Goal: Task Accomplishment & Management: Use online tool/utility

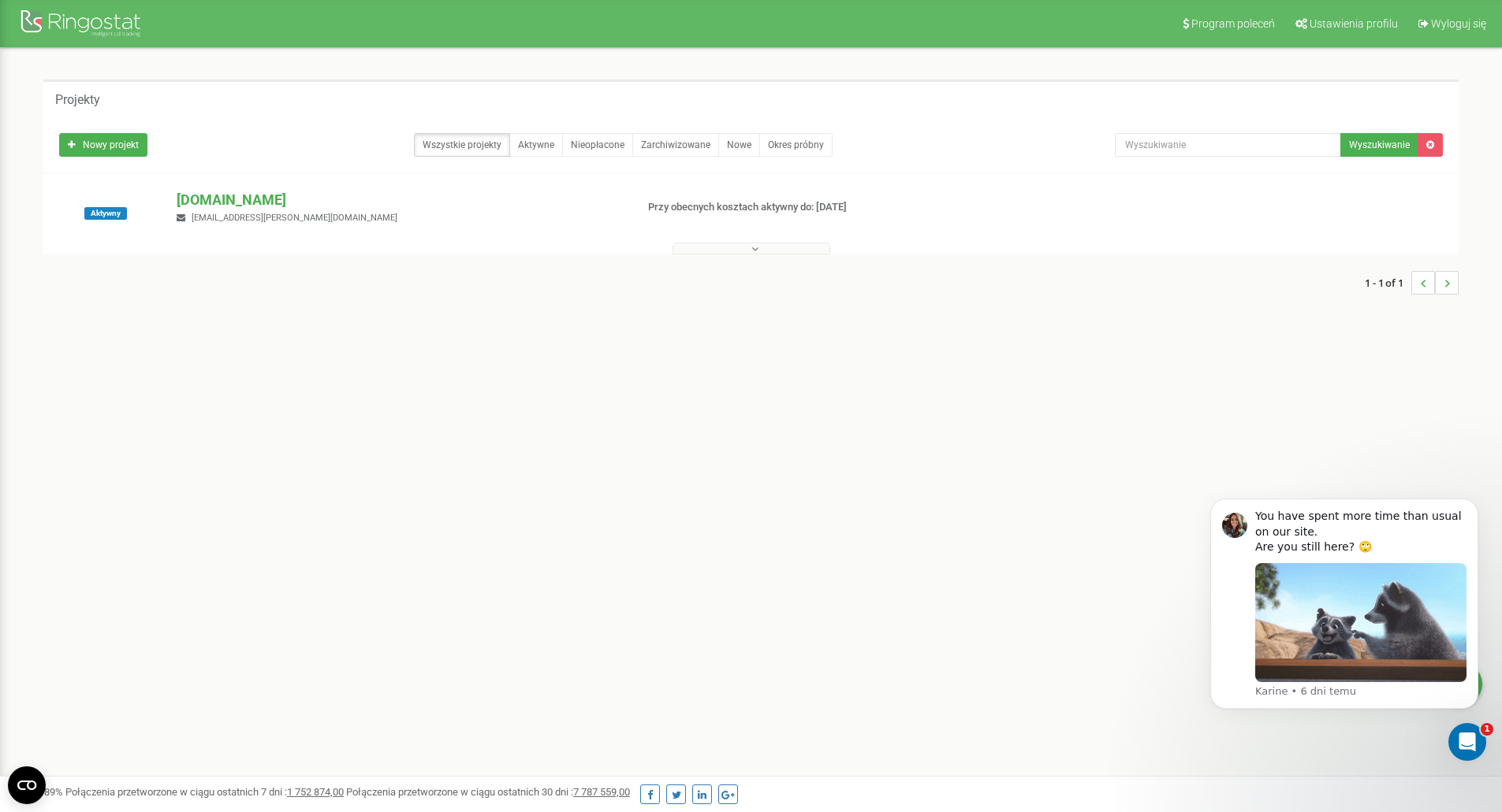
click at [743, 251] on button at bounding box center [751, 248] width 157 height 11
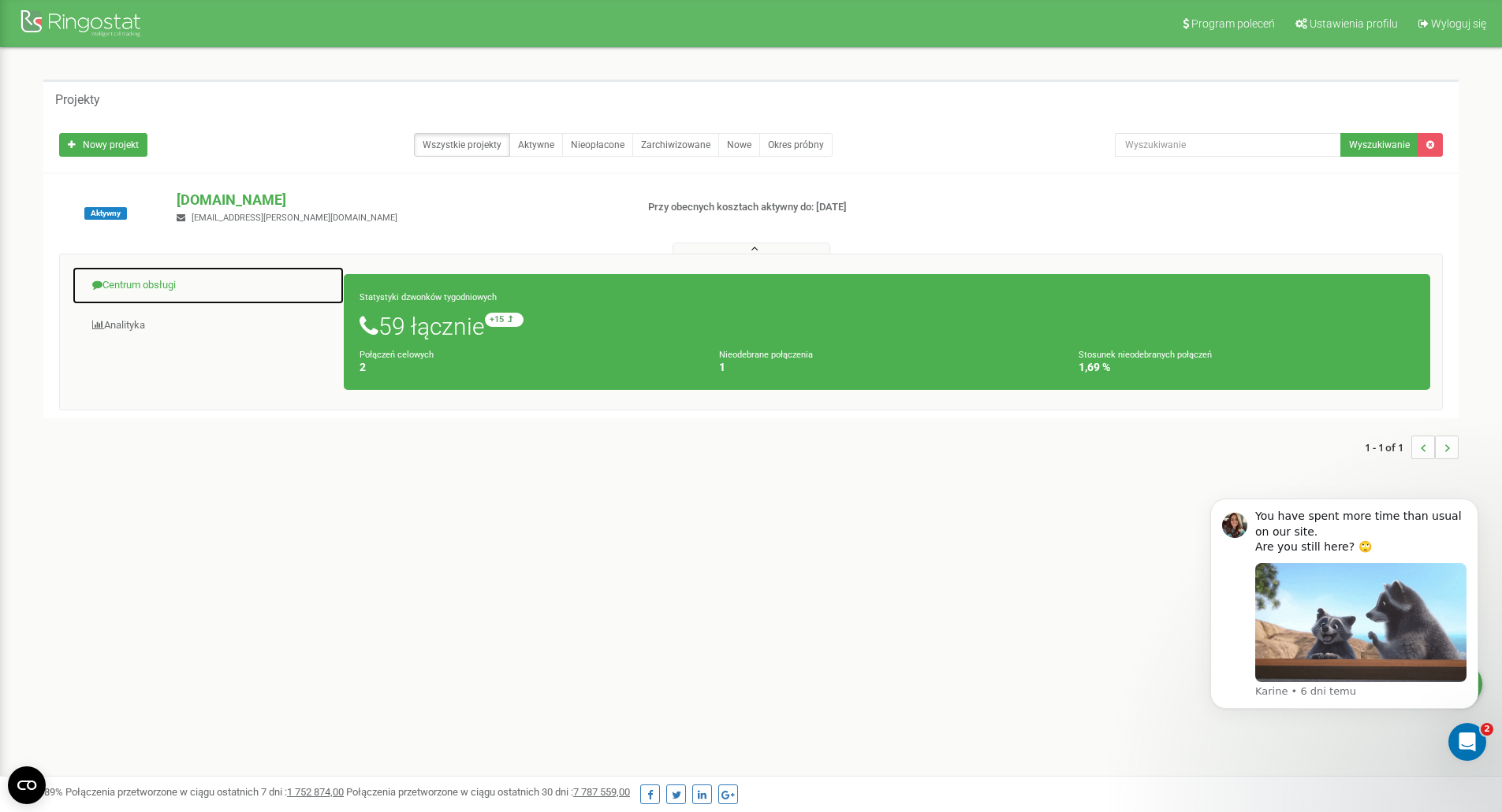
click at [146, 287] on link "Centrum obsługi" at bounding box center [208, 285] width 273 height 39
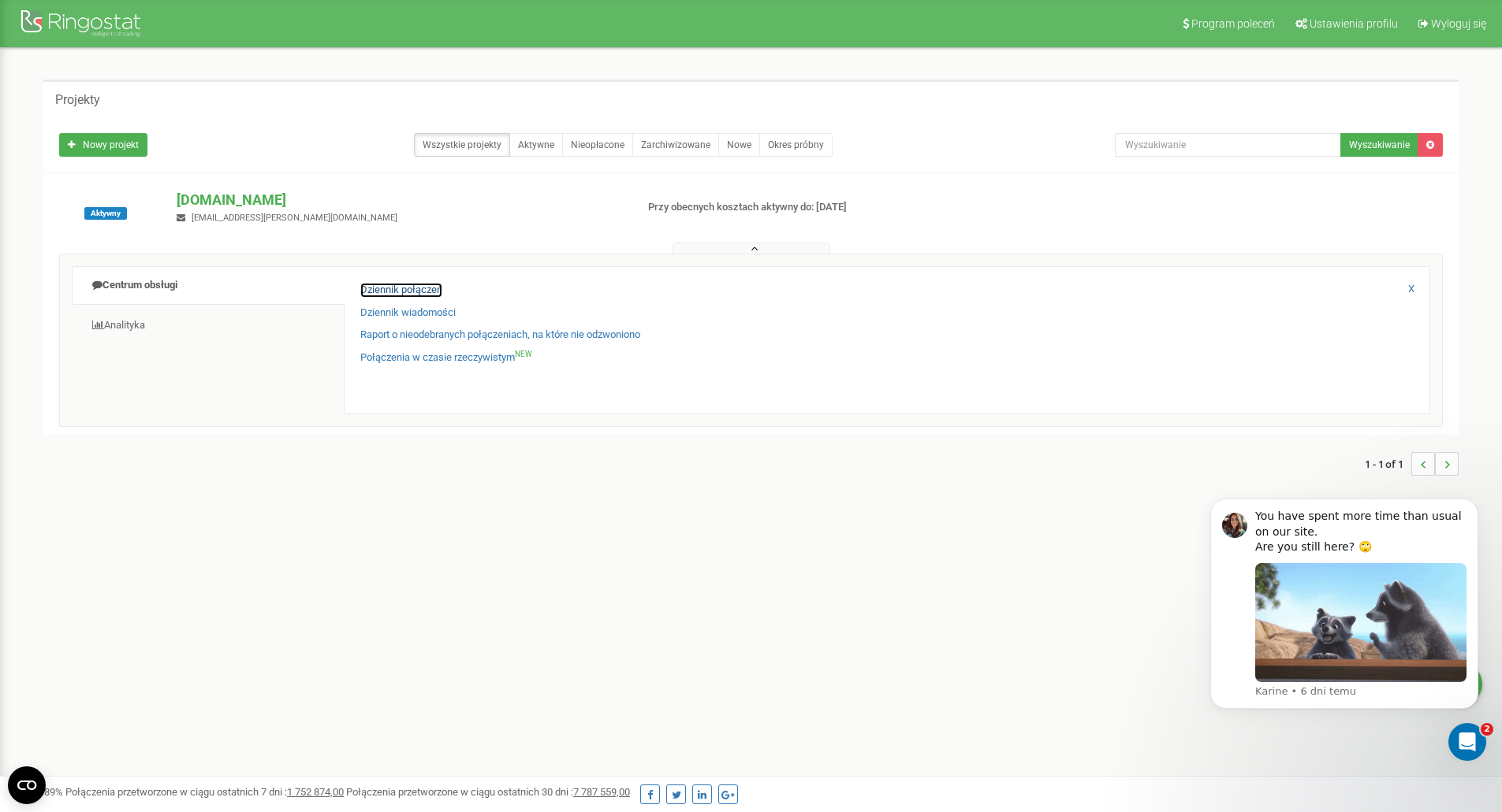
click at [387, 291] on link "Dziennik połączeń" at bounding box center [401, 290] width 82 height 15
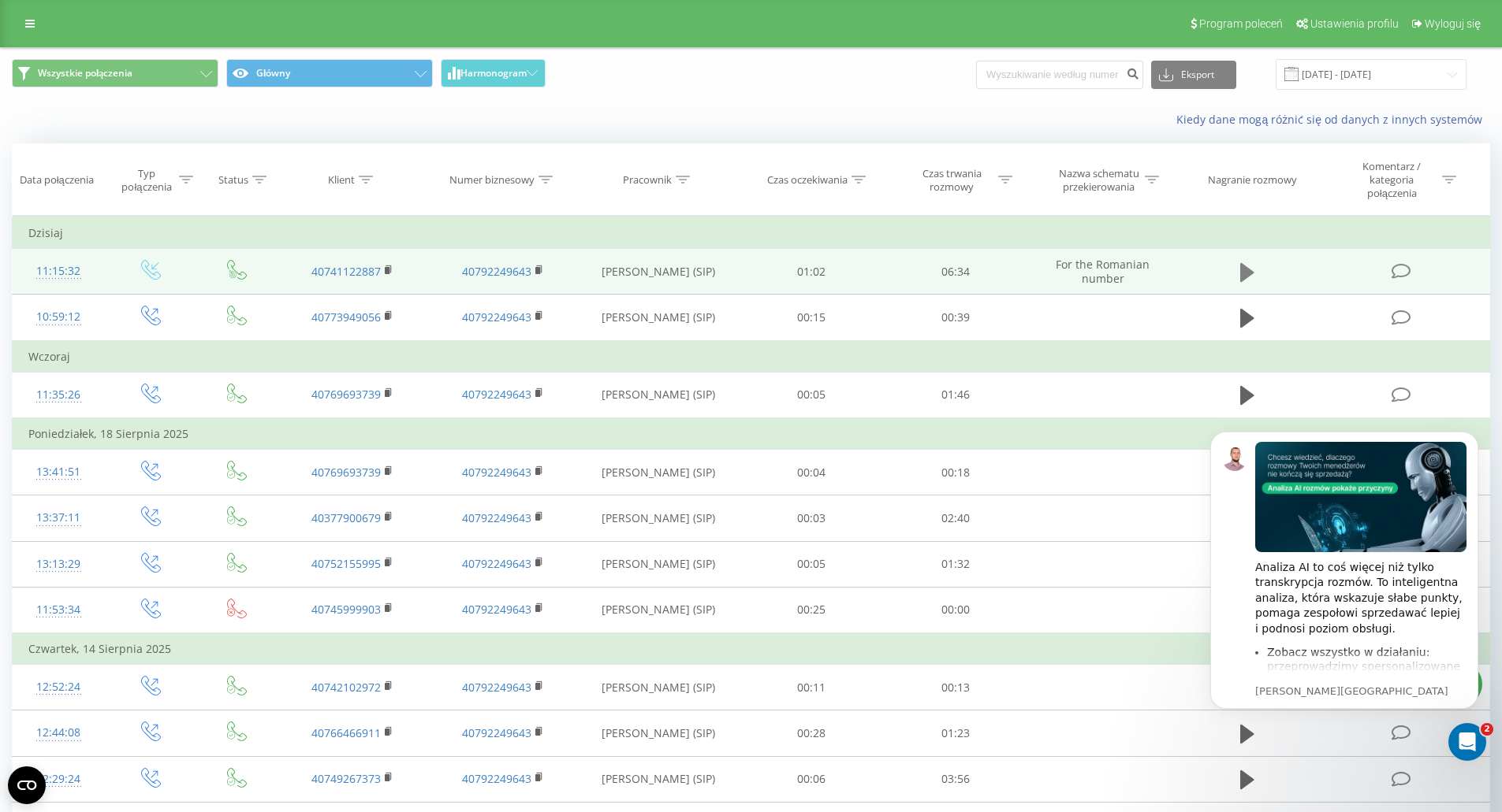
click at [1245, 269] on icon at bounding box center [1247, 272] width 14 height 19
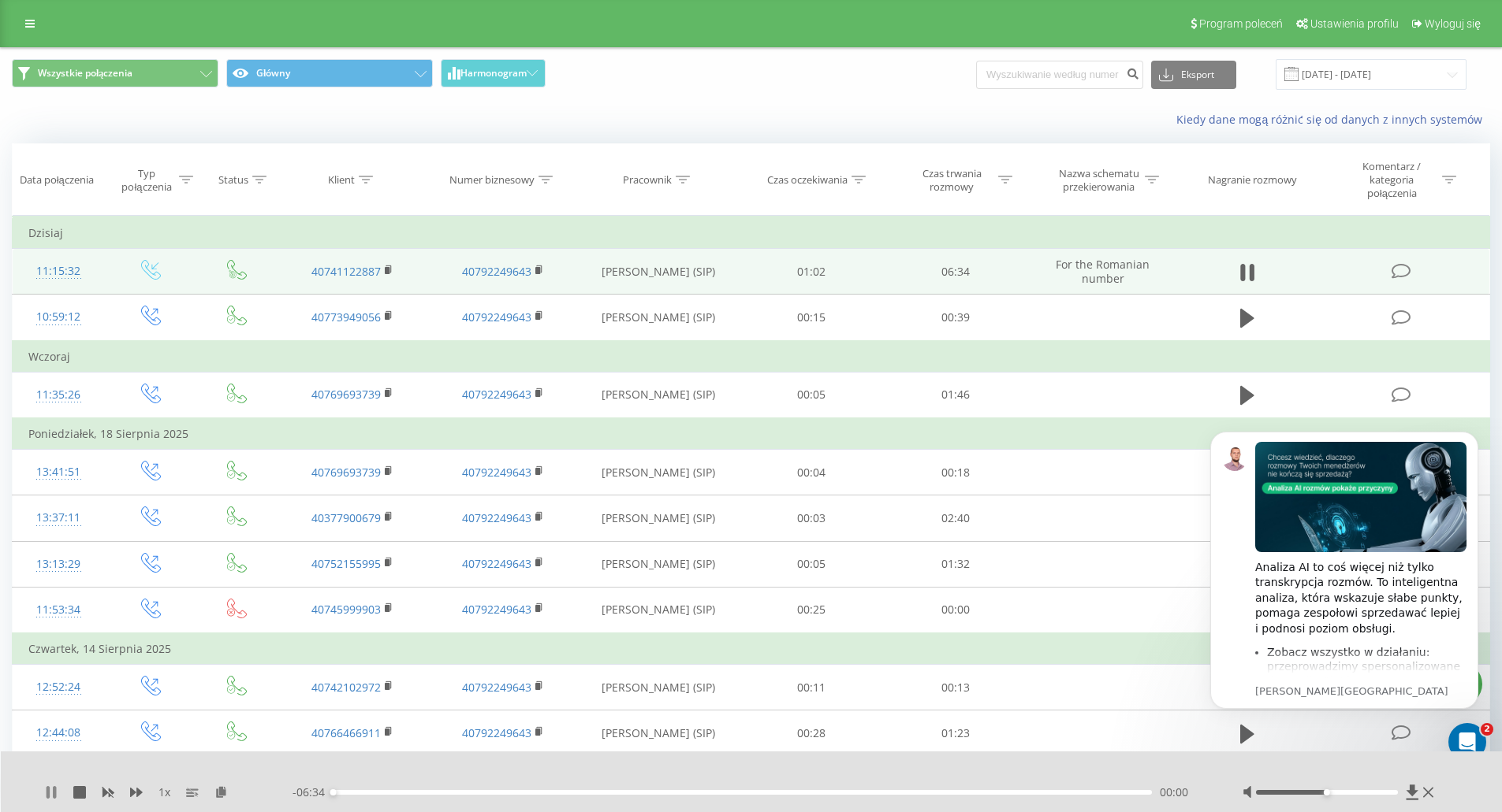
click at [49, 797] on icon at bounding box center [49, 793] width 4 height 12
click at [1473, 433] on icon "Dismiss notification" at bounding box center [1474, 436] width 9 height 9
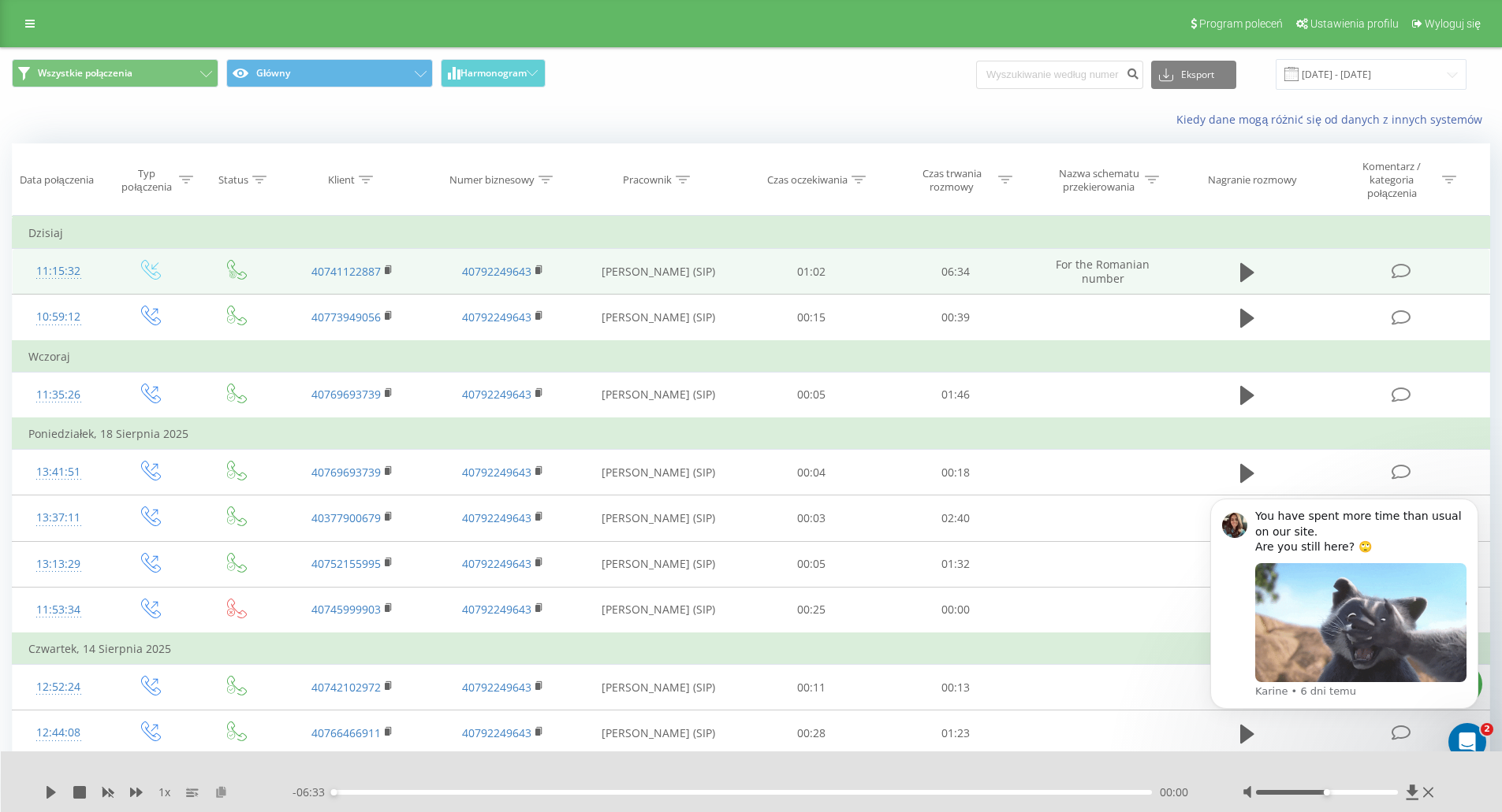
click at [222, 792] on icon at bounding box center [221, 792] width 13 height 11
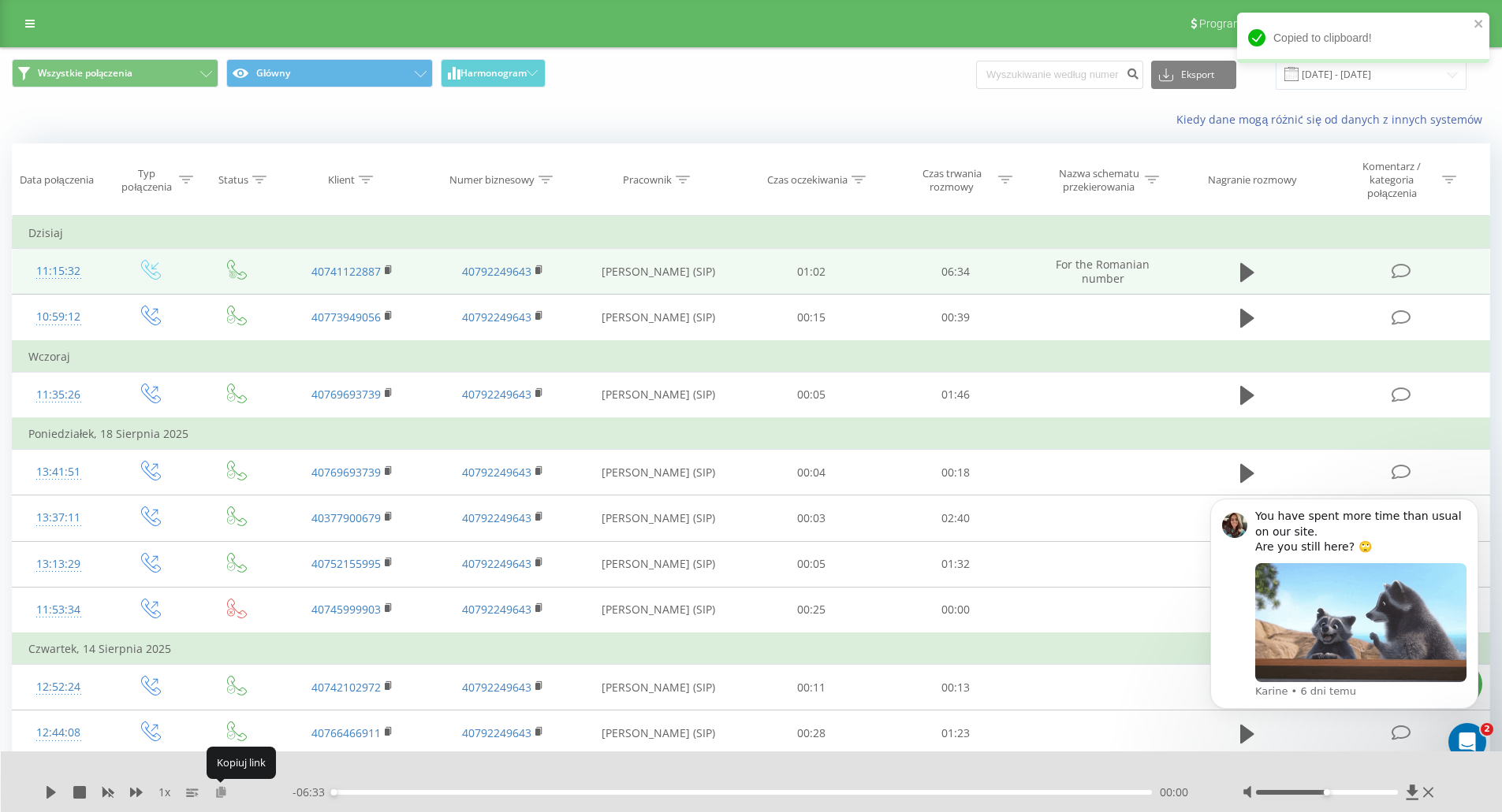
click at [222, 792] on icon at bounding box center [221, 792] width 13 height 11
click at [1240, 280] on icon at bounding box center [1247, 272] width 14 height 22
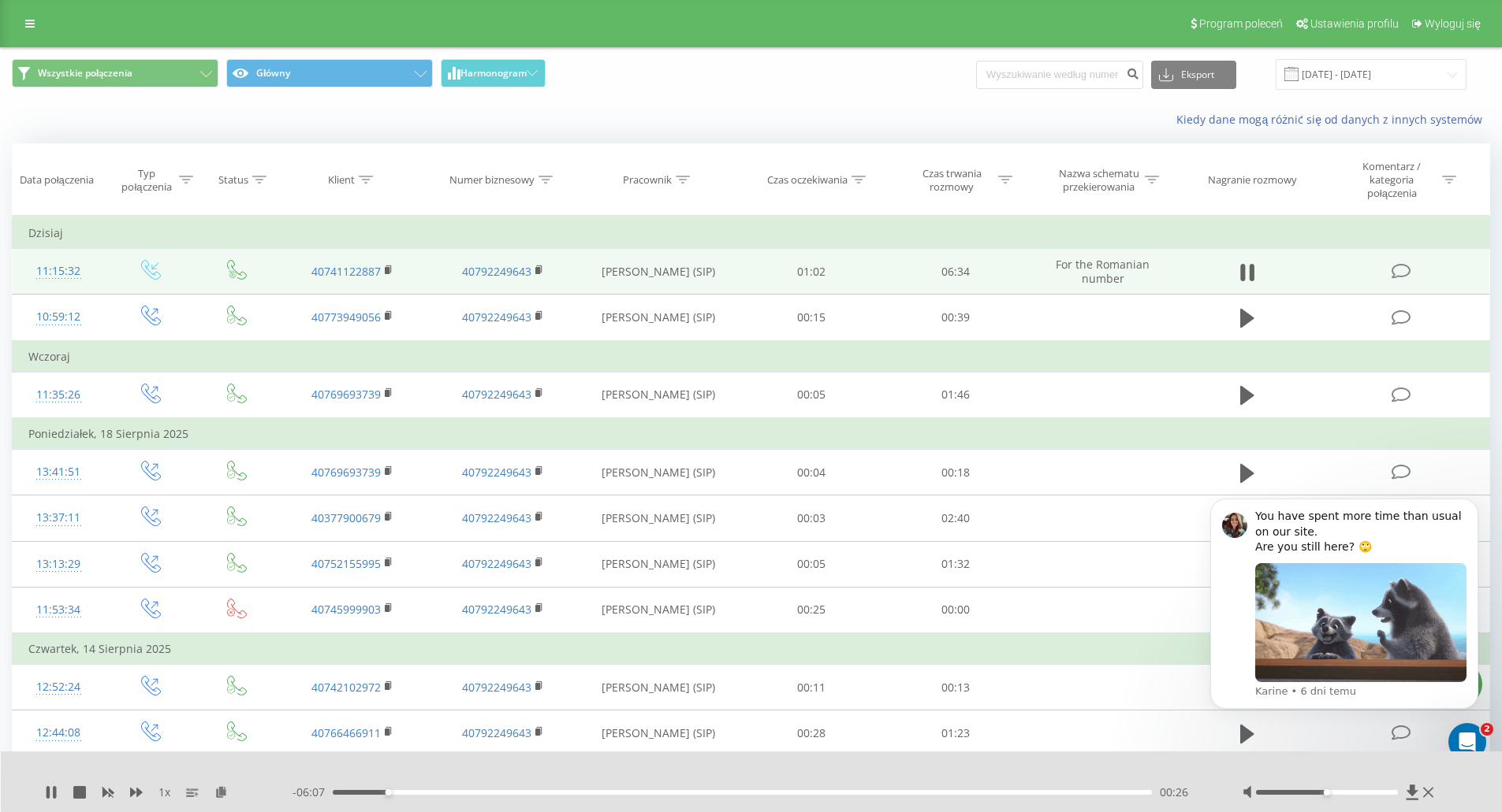
click at [163, 795] on span "1 x" at bounding box center [164, 793] width 11 height 16
click at [54, 793] on icon at bounding box center [55, 793] width 4 height 12
click at [1414, 797] on icon at bounding box center [1412, 793] width 13 height 16
click at [1409, 792] on icon at bounding box center [1412, 792] width 11 height 15
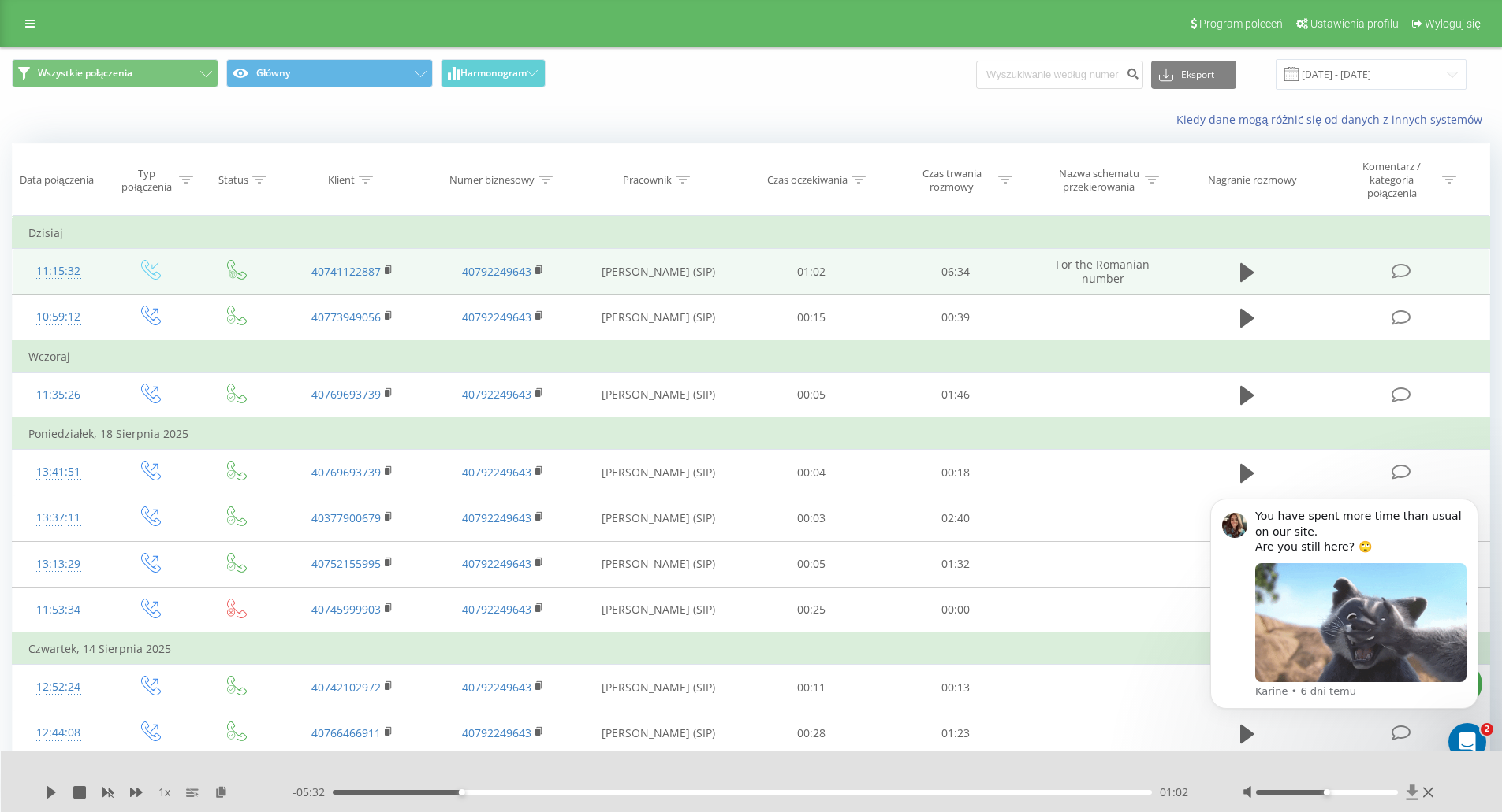
click at [1413, 787] on icon at bounding box center [1412, 792] width 11 height 15
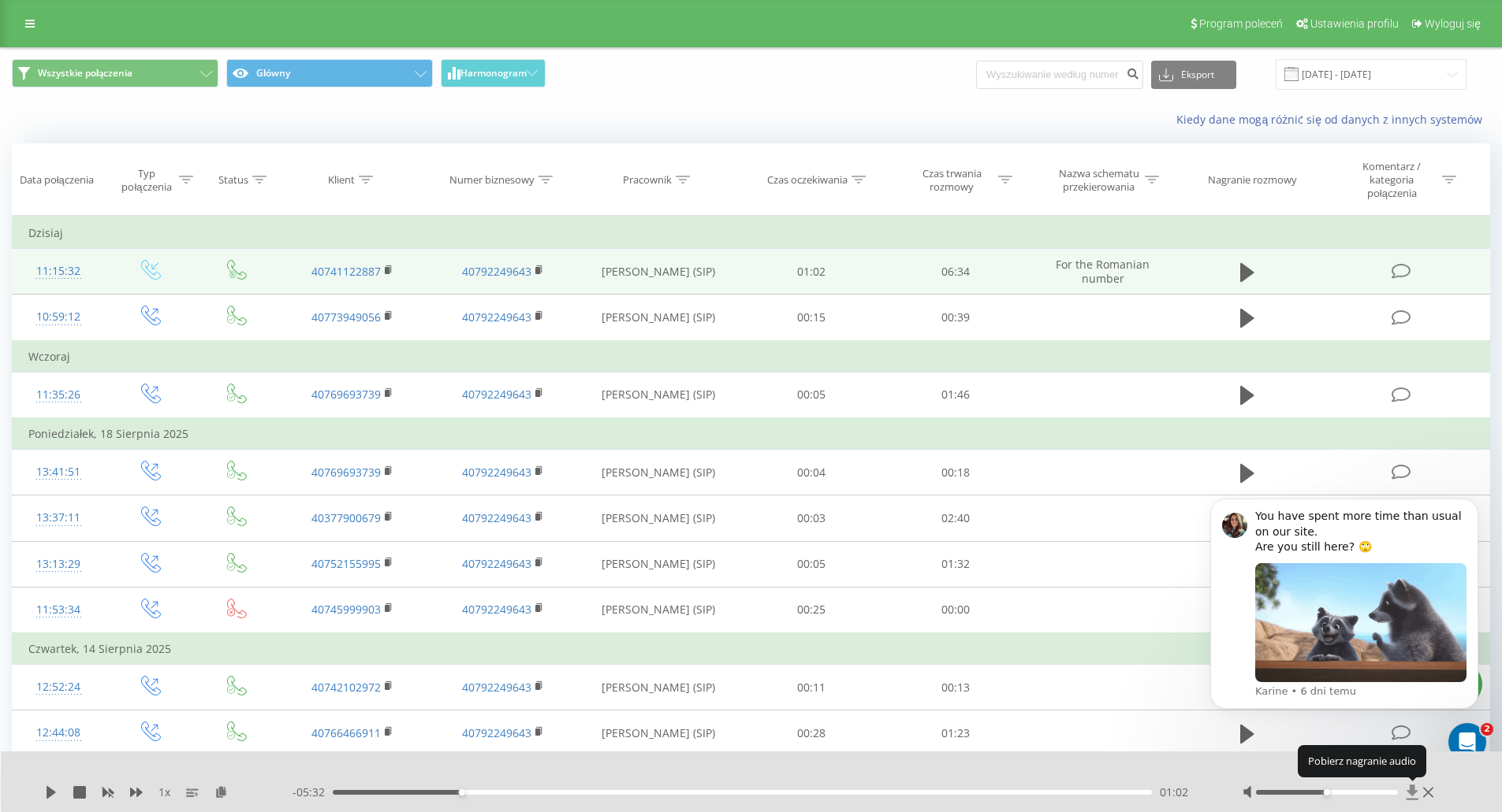
click at [1413, 787] on icon at bounding box center [1412, 792] width 11 height 15
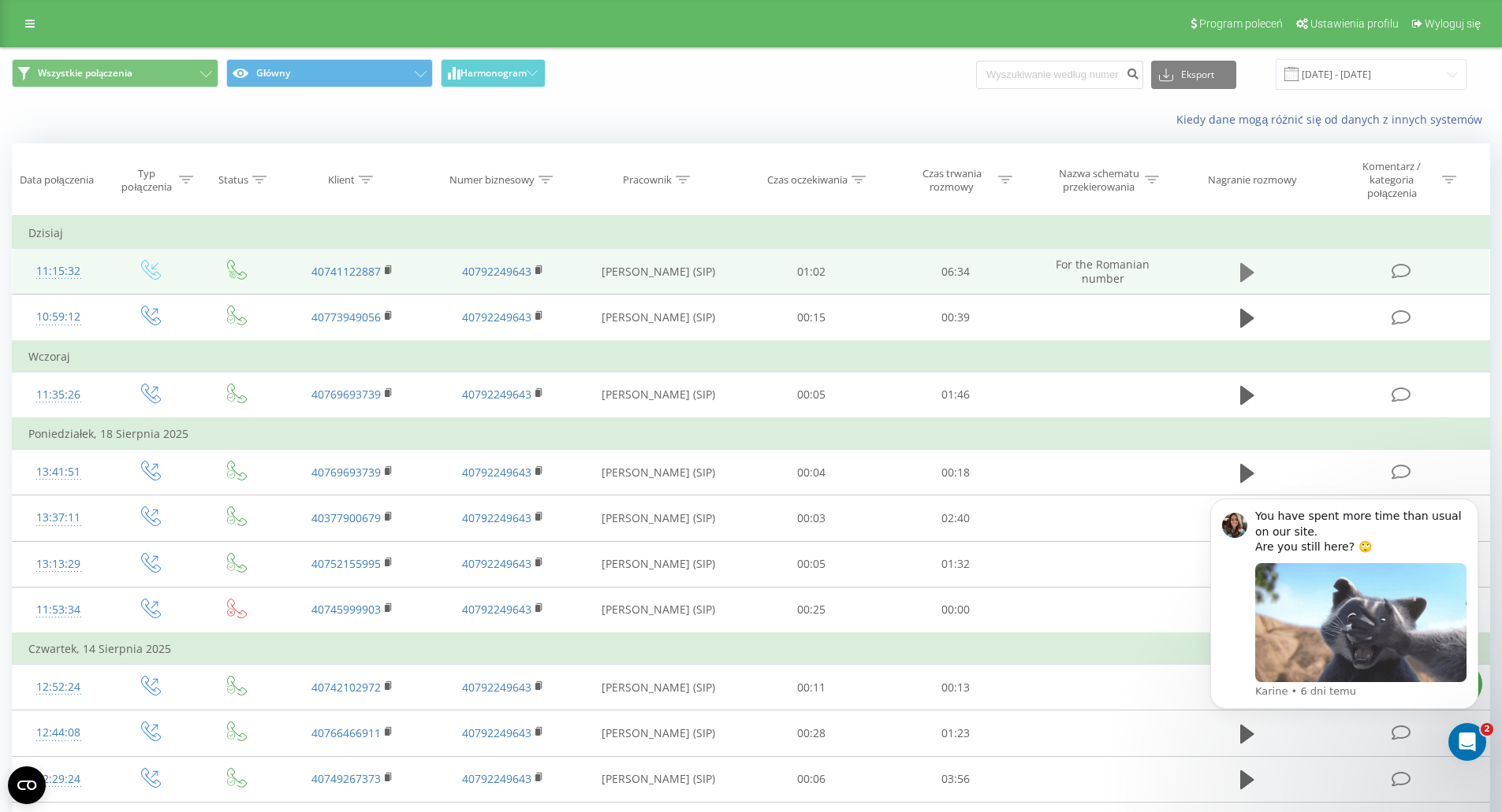
click at [1239, 277] on button at bounding box center [1247, 272] width 24 height 24
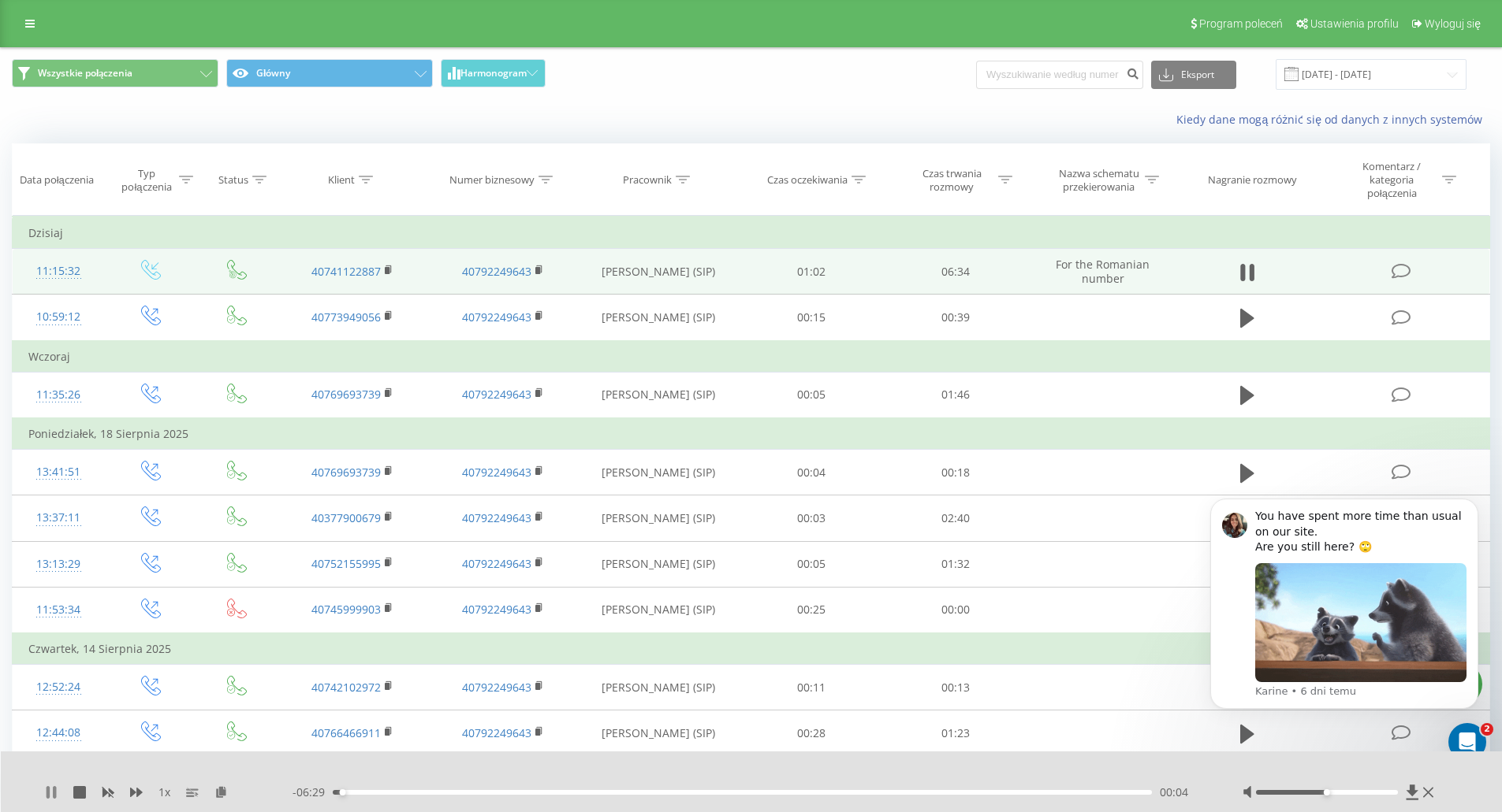
click at [47, 797] on icon at bounding box center [49, 793] width 4 height 12
click at [1407, 791] on icon at bounding box center [1412, 793] width 13 height 16
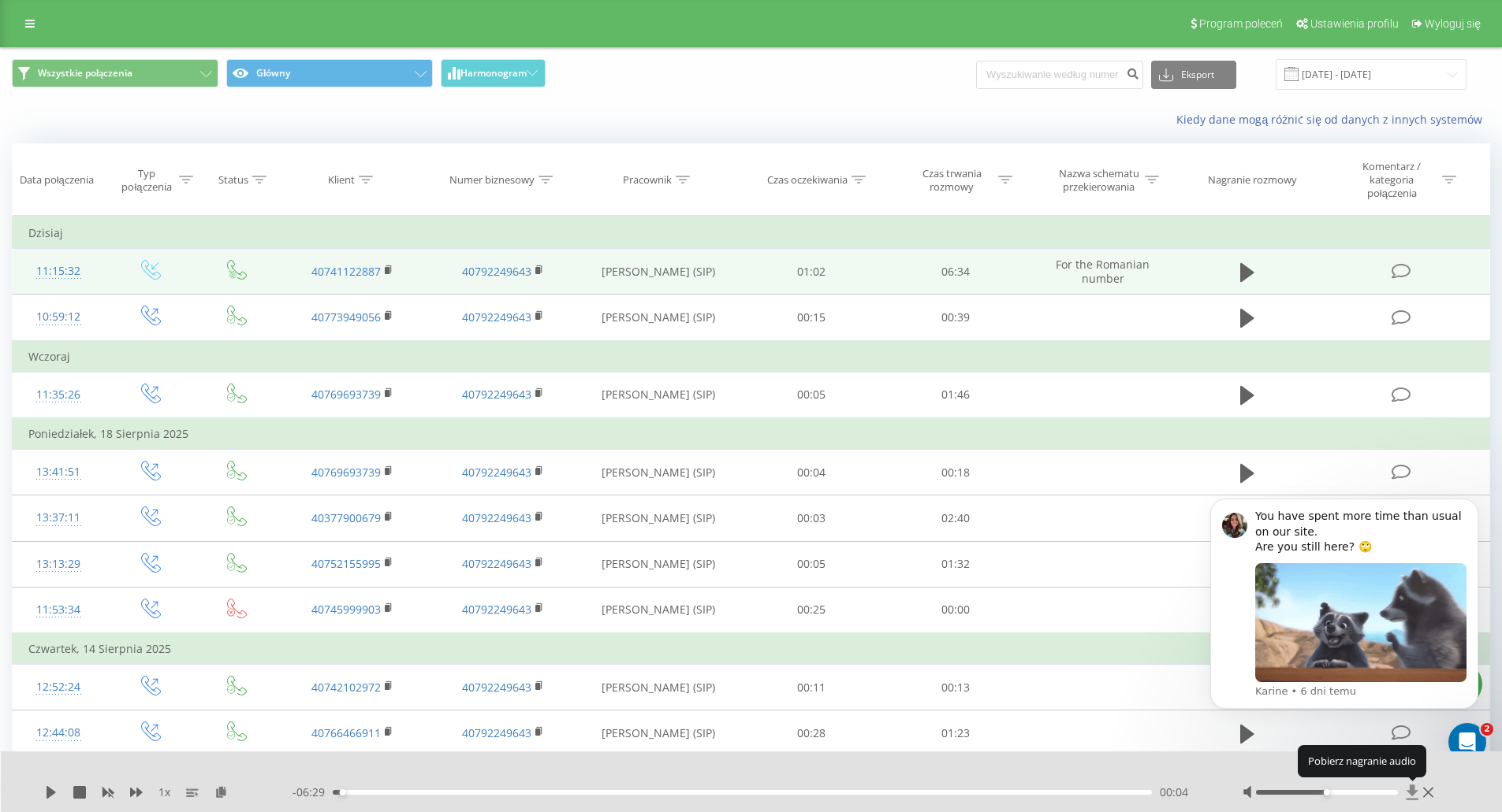
click at [1407, 791] on icon at bounding box center [1412, 793] width 13 height 16
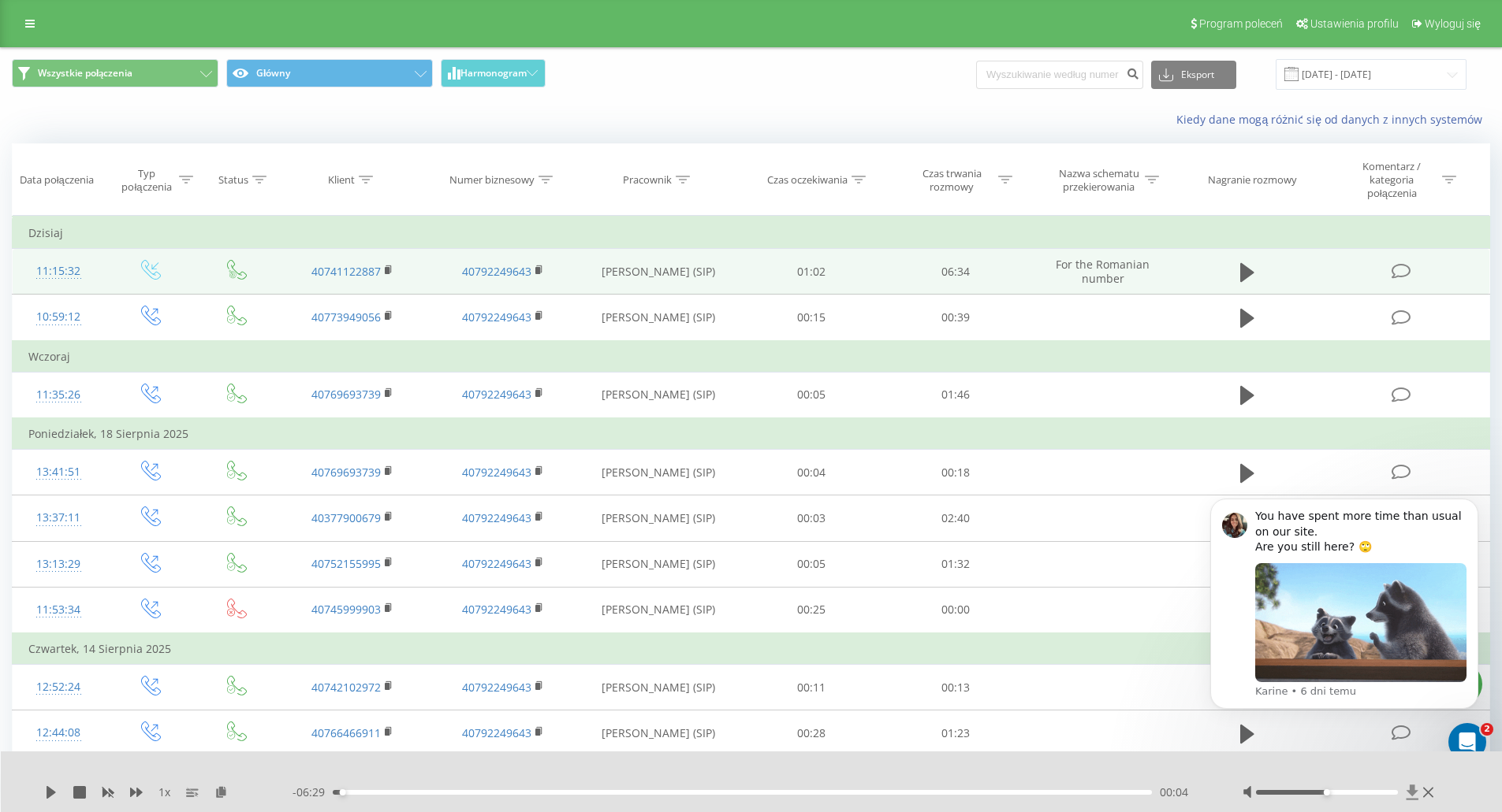
click at [1409, 789] on icon at bounding box center [1412, 793] width 13 height 16
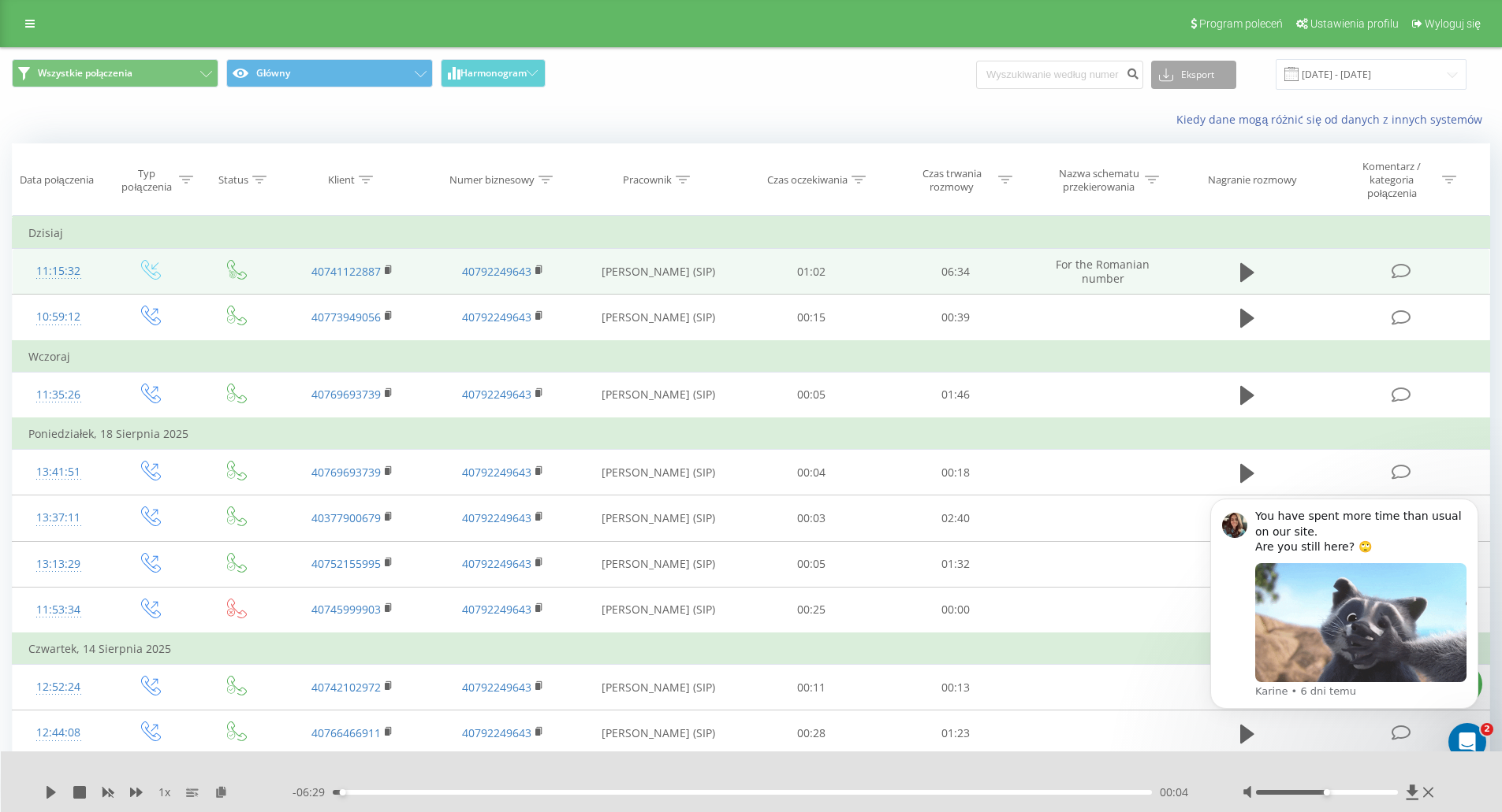
click at [1197, 75] on button "Eksport" at bounding box center [1193, 75] width 85 height 28
click at [1182, 139] on span ".xls" at bounding box center [1173, 132] width 18 height 15
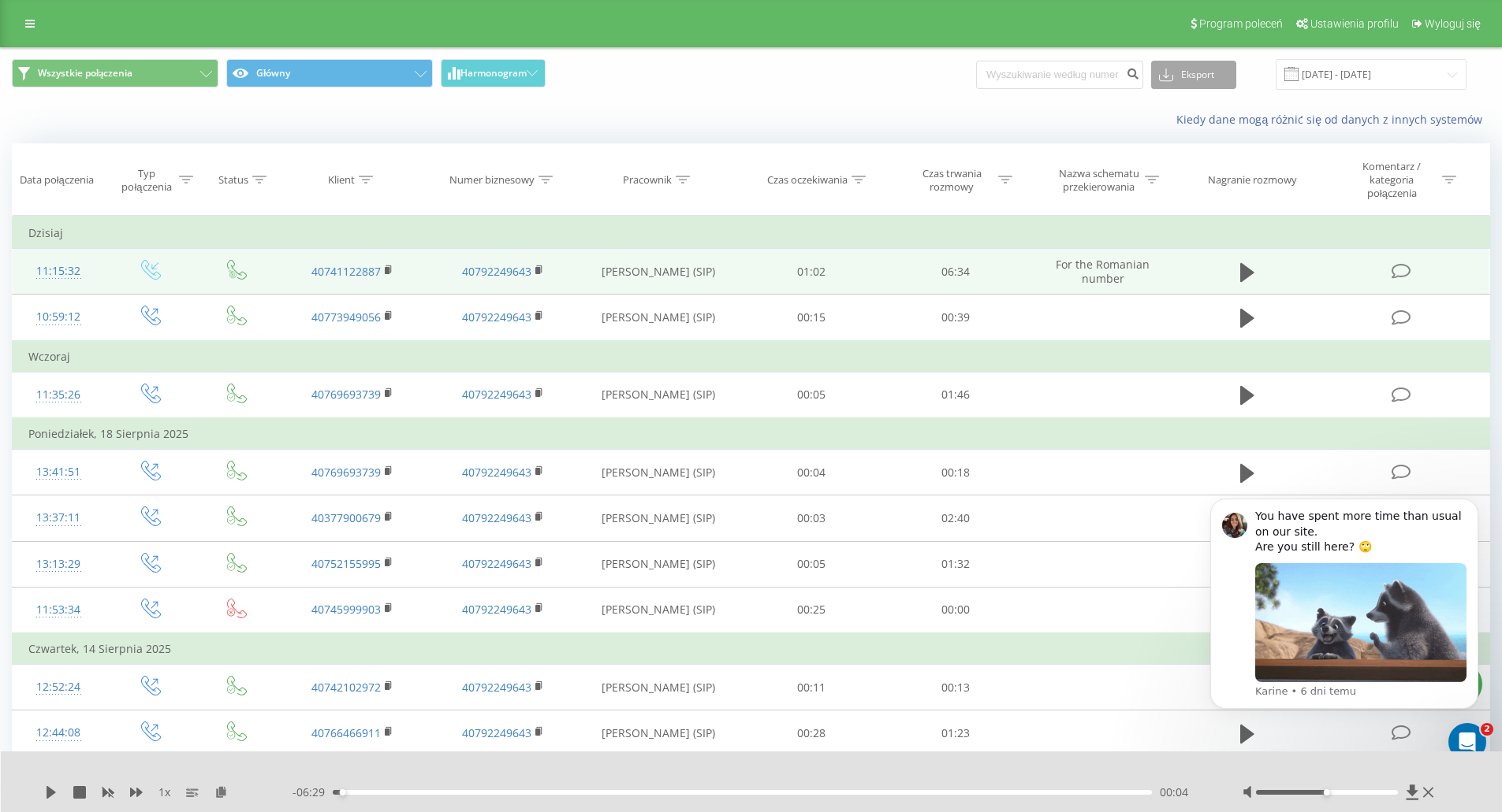
click at [1214, 82] on button "Eksport" at bounding box center [1193, 75] width 85 height 28
click at [1204, 159] on div ".xlsx" at bounding box center [1193, 161] width 84 height 28
